Goal: Task Accomplishment & Management: Complete application form

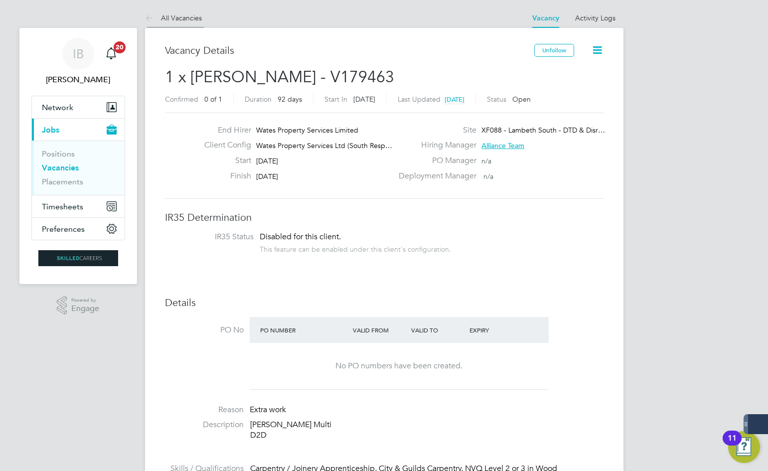
click at [185, 22] on li "All Vacancies" at bounding box center [173, 18] width 57 height 20
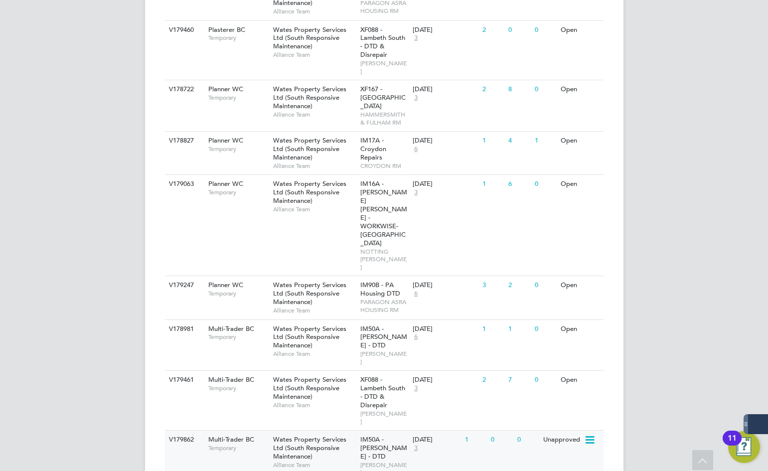
scroll to position [648, 0]
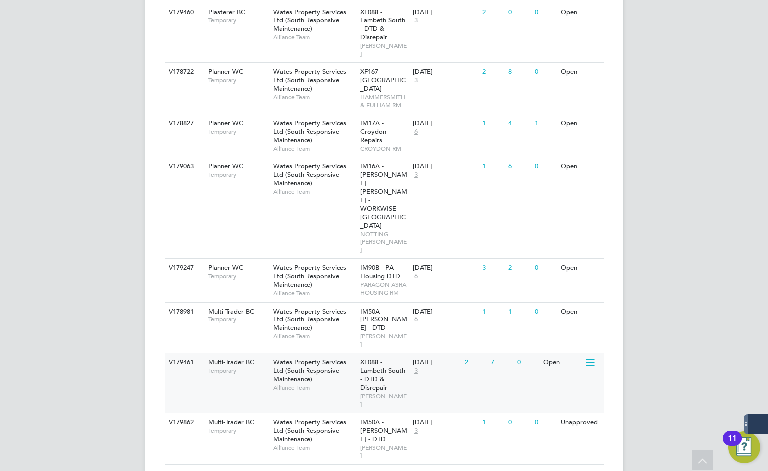
click at [253, 353] on div "V179461 Multi-Trader BC Temporary Wates Property Services Ltd (South Responsive…" at bounding box center [384, 383] width 439 height 60
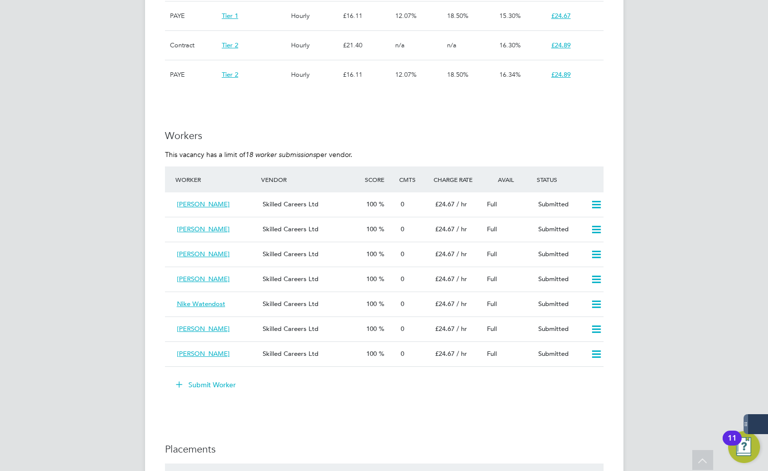
click at [218, 385] on button "Submit Worker" at bounding box center [206, 385] width 75 height 16
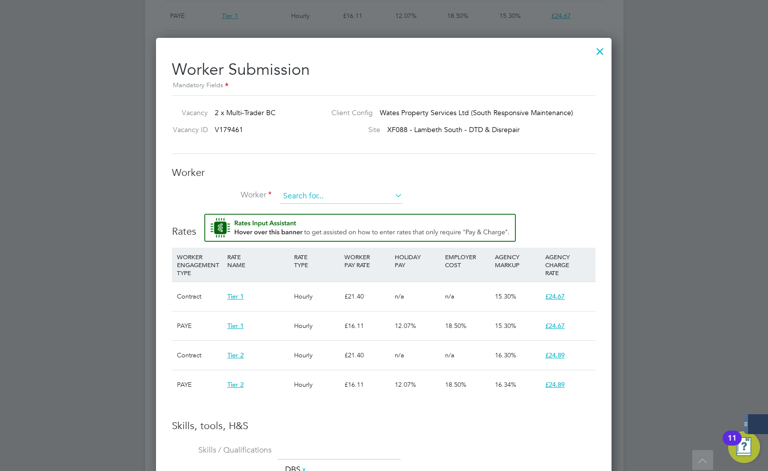
click at [329, 196] on input at bounding box center [341, 196] width 123 height 15
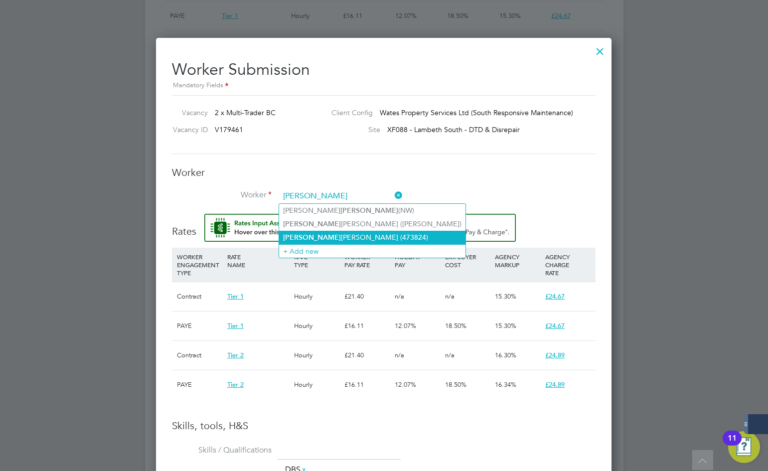
click at [336, 236] on li "[PERSON_NAME] (473824)" at bounding box center [372, 237] width 186 height 13
type input "[PERSON_NAME] (473824)"
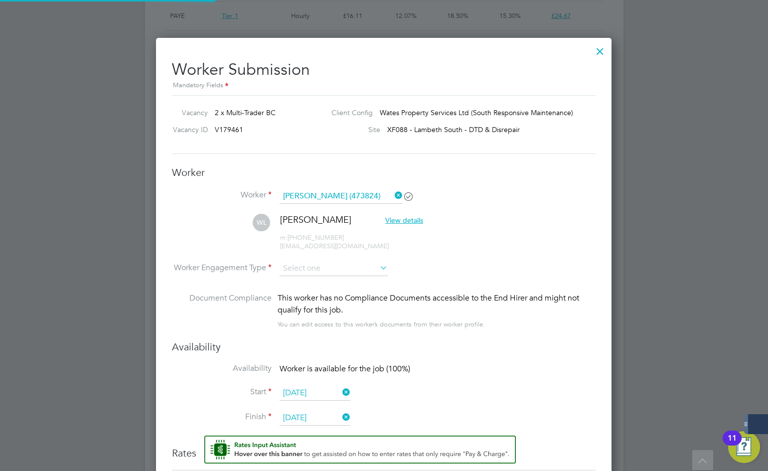
click at [323, 278] on li "Worker Engagement Type" at bounding box center [384, 276] width 424 height 31
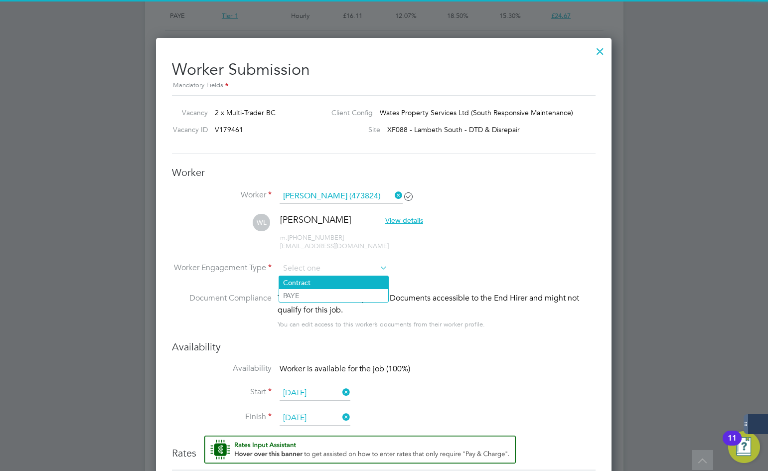
drag, startPoint x: 321, startPoint y: 271, endPoint x: 323, endPoint y: 279, distance: 8.7
click at [322, 272] on input at bounding box center [334, 268] width 108 height 15
click at [323, 279] on li "Contract" at bounding box center [333, 282] width 109 height 13
type input "Contract"
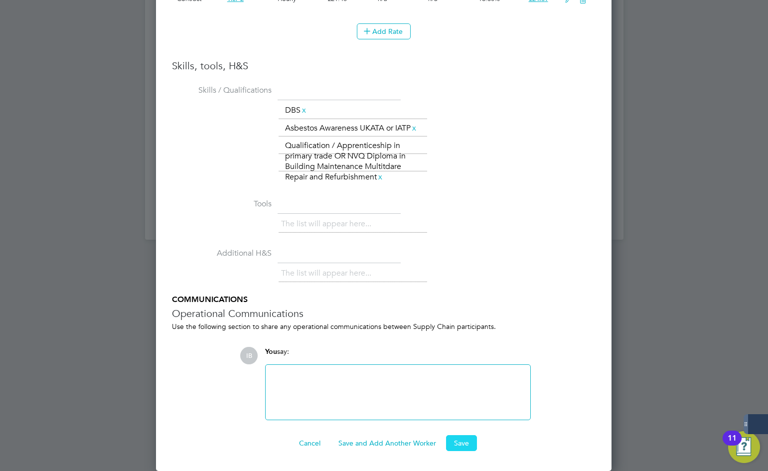
click at [471, 445] on button "Save" at bounding box center [461, 443] width 31 height 16
